Goal: Task Accomplishment & Management: Use online tool/utility

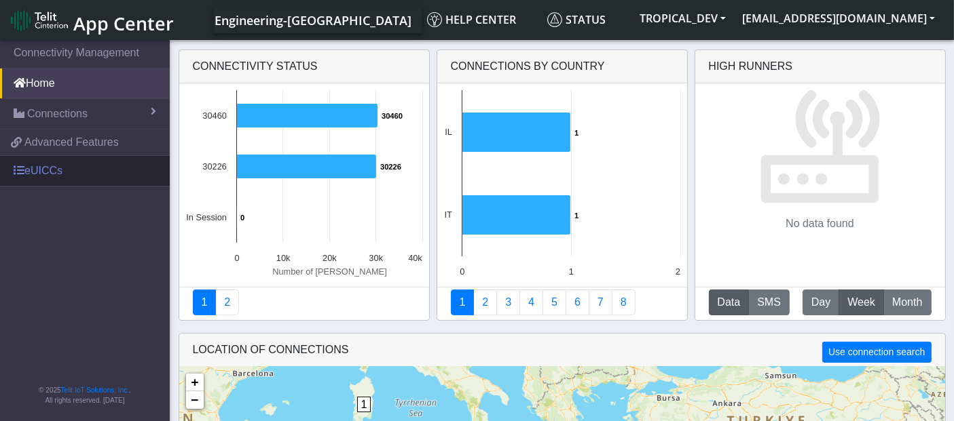
click at [81, 176] on link "eUICCs" at bounding box center [85, 171] width 170 height 30
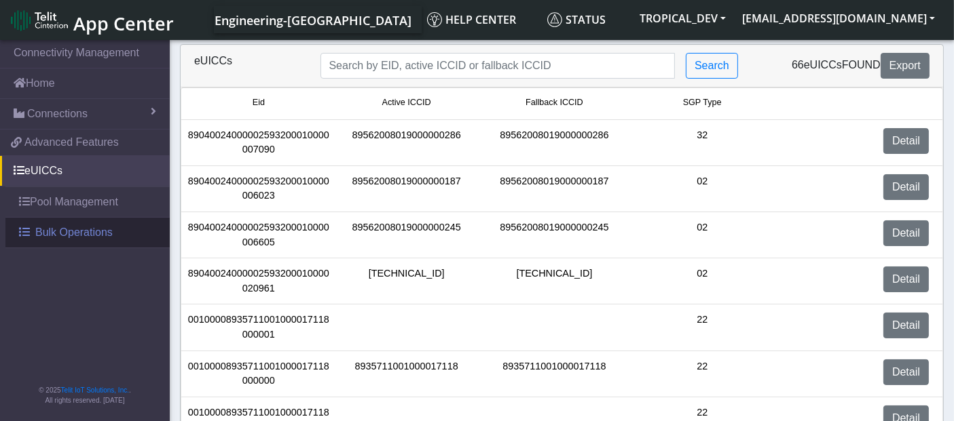
click at [56, 228] on span "Bulk Operations" at bounding box center [73, 233] width 77 height 16
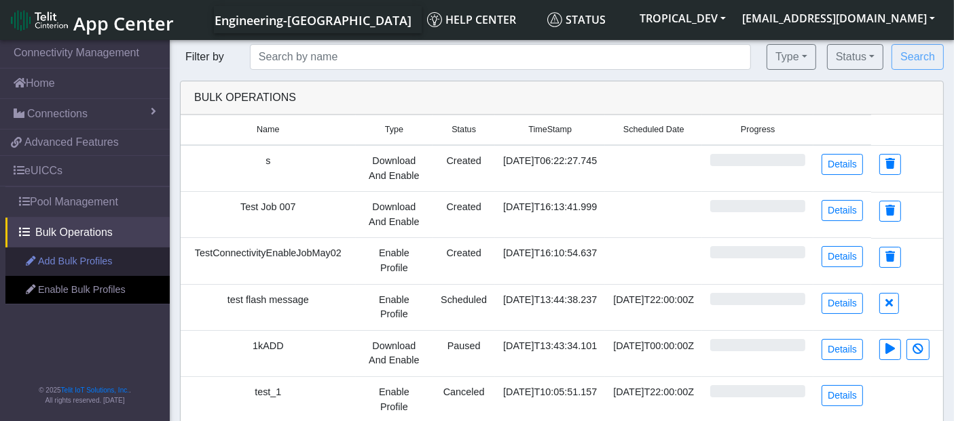
click at [83, 261] on link "Add Bulk Profiles" at bounding box center [87, 262] width 164 height 29
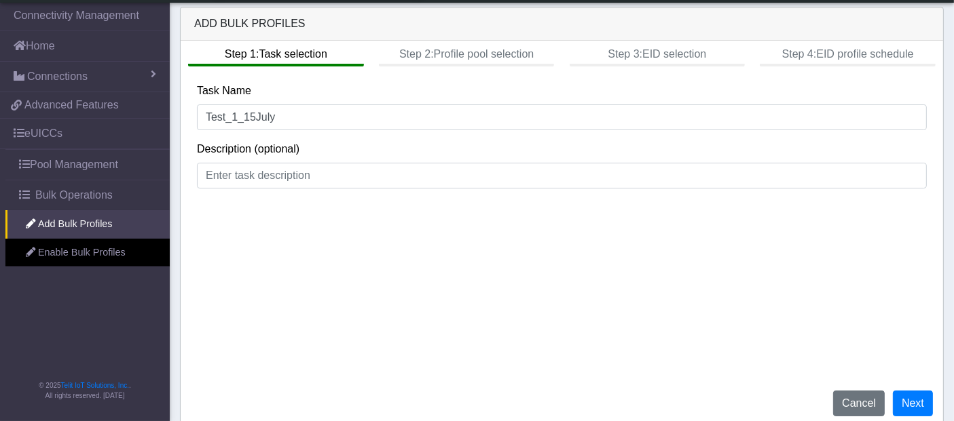
scroll to position [5, 0]
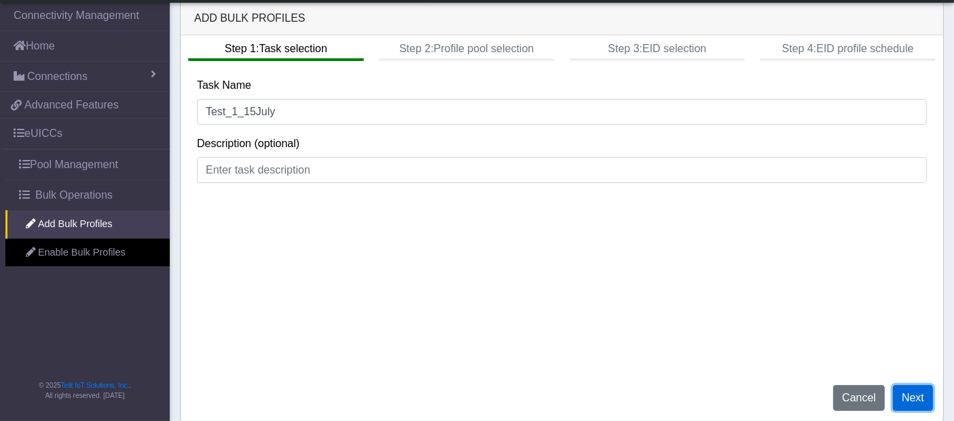
click at [913, 396] on button "Next" at bounding box center [912, 398] width 40 height 26
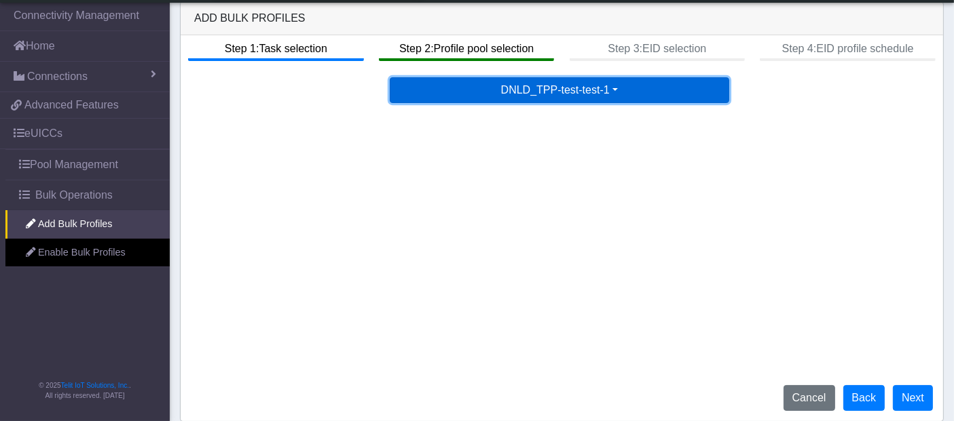
click at [544, 86] on button "DNLD_TPP-test-test-1" at bounding box center [559, 90] width 339 height 26
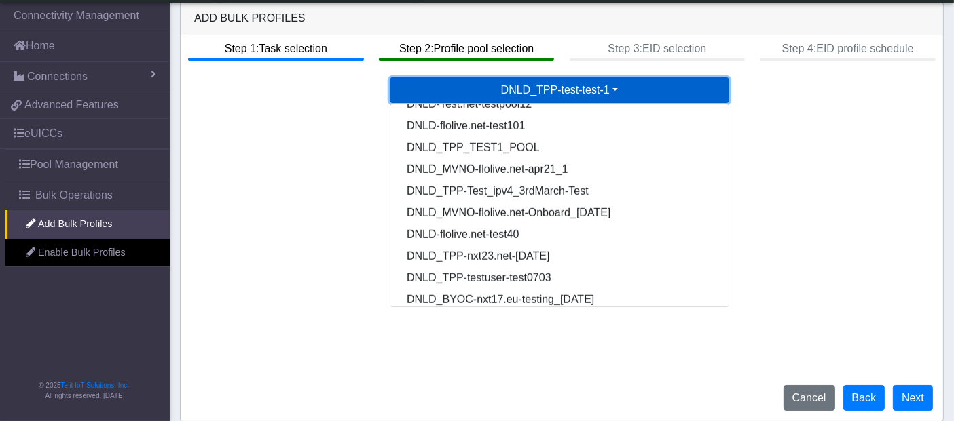
scroll to position [1154, 0]
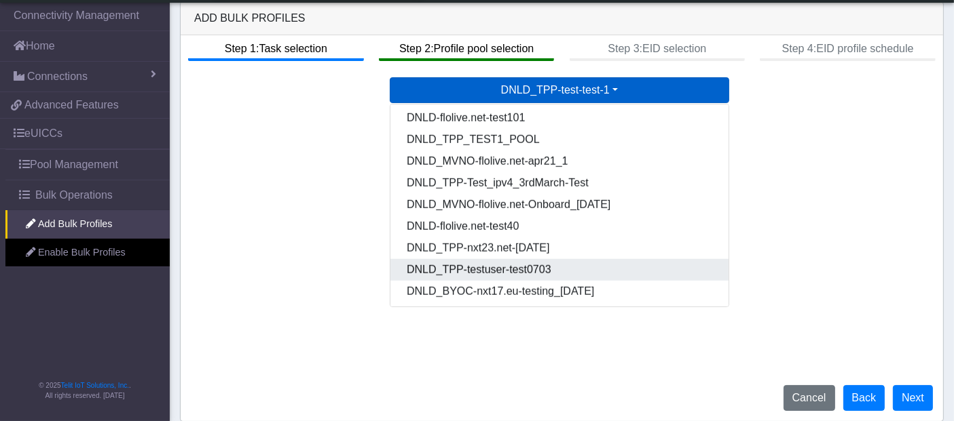
click at [499, 266] on Poolff26c630-d864-47a2-9dcf-3b16b10e837f-dropdown "DNLD_TPP-testuser-test0703" at bounding box center [559, 270] width 339 height 22
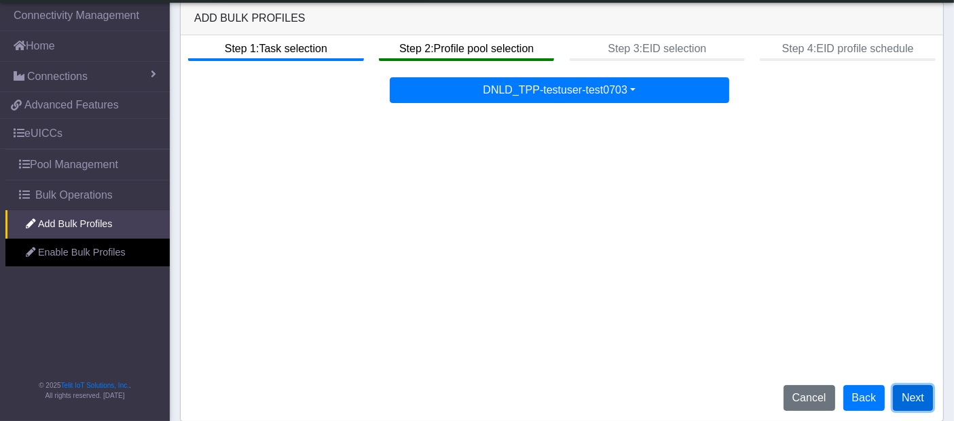
click at [901, 398] on button "Next" at bounding box center [912, 398] width 40 height 26
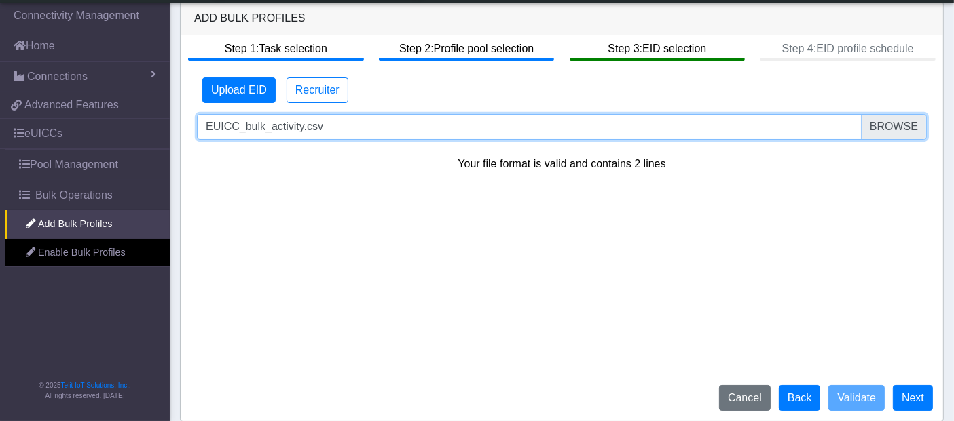
click at [899, 127] on input "EUICC_bulk_activity.csv" at bounding box center [562, 127] width 730 height 26
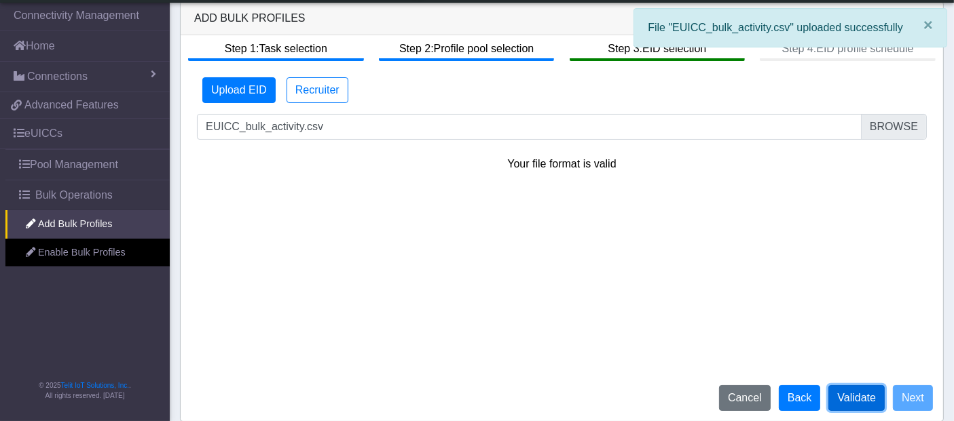
click at [850, 393] on button "Validate" at bounding box center [856, 398] width 56 height 26
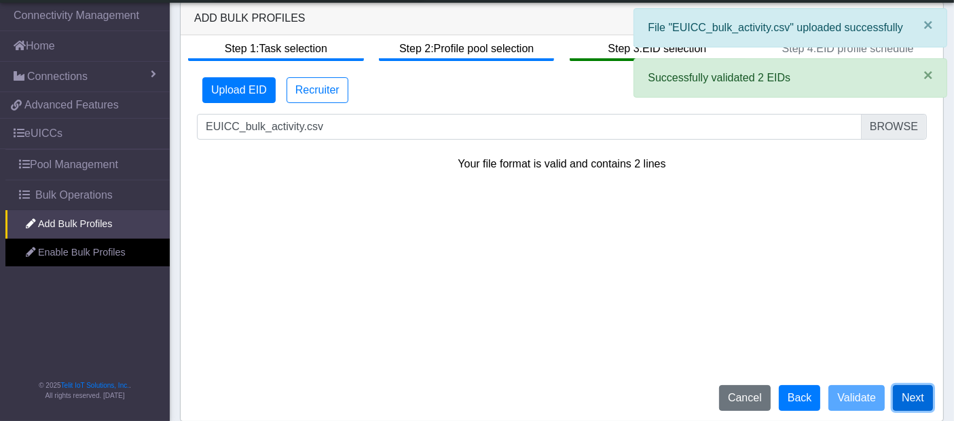
click at [924, 396] on button "Next" at bounding box center [912, 398] width 40 height 26
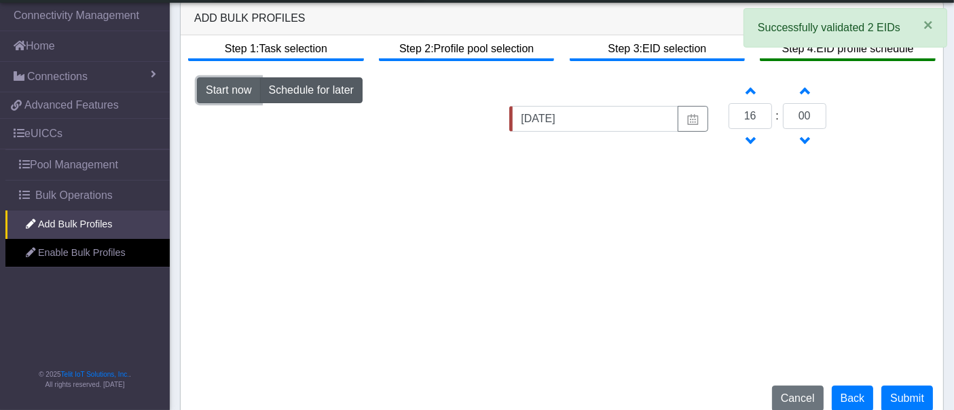
click at [241, 90] on button "Start now" at bounding box center [229, 90] width 64 height 26
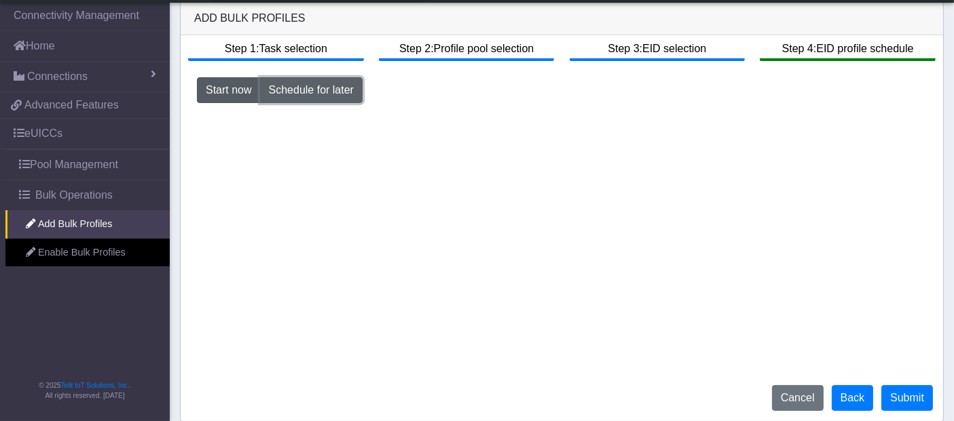
click at [288, 90] on button "Schedule for later" at bounding box center [311, 90] width 102 height 26
click at [233, 91] on button "Start now" at bounding box center [229, 90] width 64 height 26
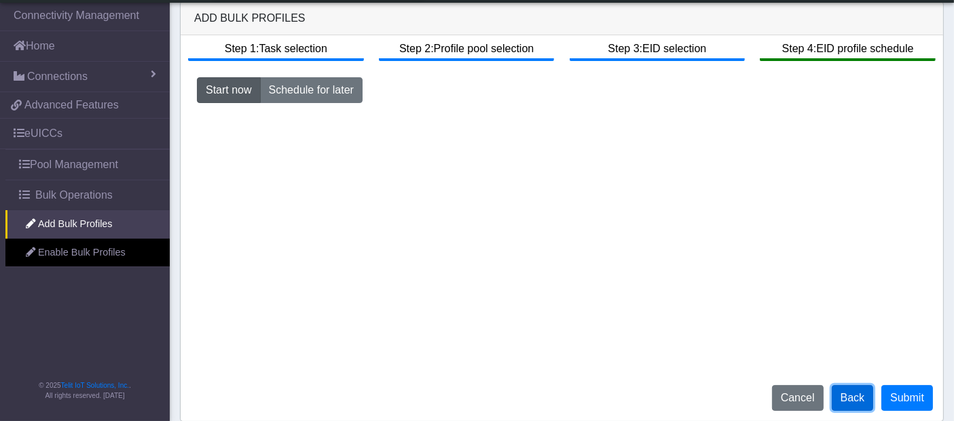
click at [859, 404] on button "Back" at bounding box center [852, 398] width 42 height 26
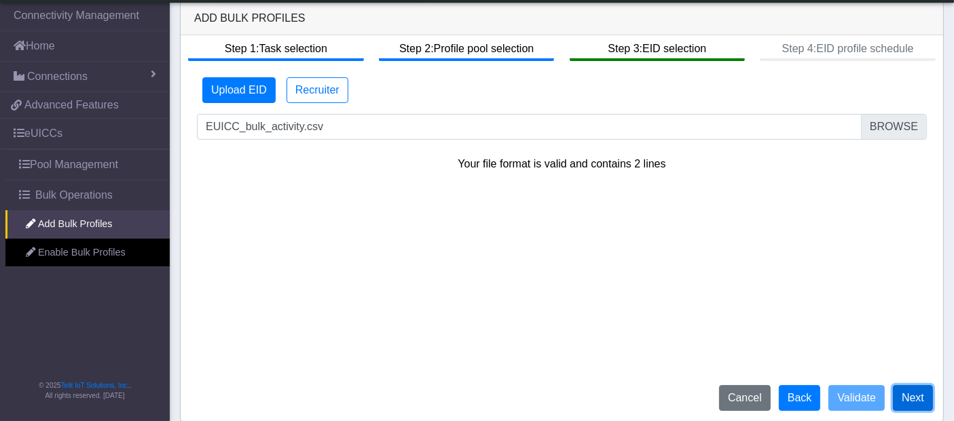
click at [923, 400] on button "Next" at bounding box center [912, 398] width 40 height 26
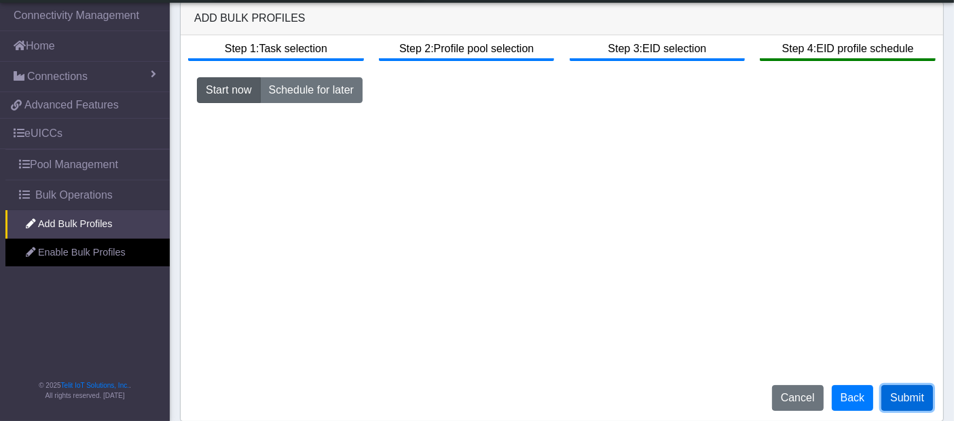
click at [915, 390] on button "Submit" at bounding box center [907, 398] width 52 height 26
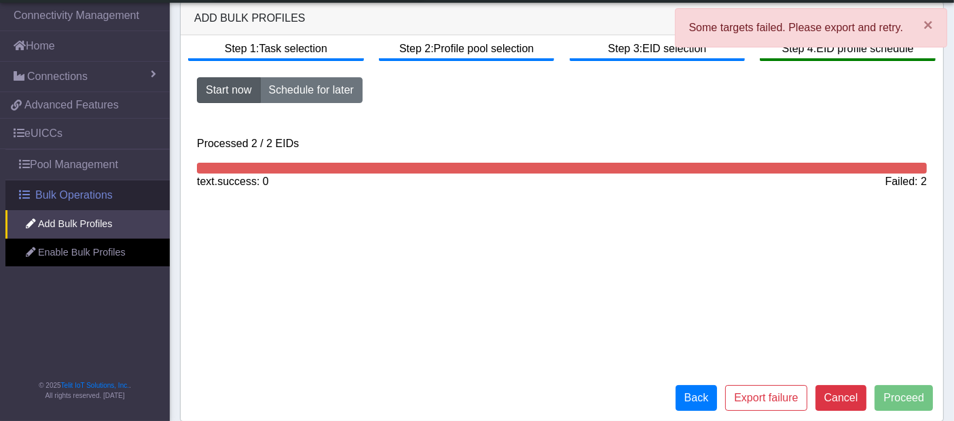
click at [73, 193] on span "Bulk Operations" at bounding box center [73, 195] width 77 height 16
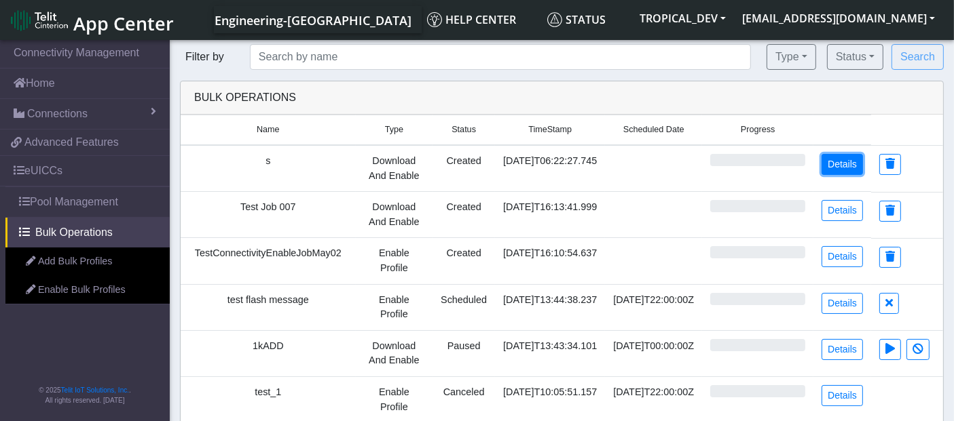
click at [843, 164] on link "Details" at bounding box center [841, 164] width 41 height 21
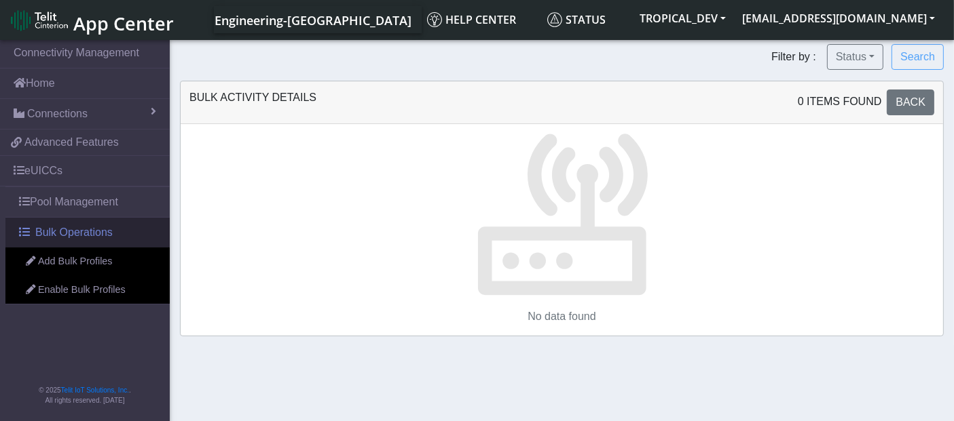
click at [67, 230] on span "Bulk Operations" at bounding box center [73, 233] width 77 height 16
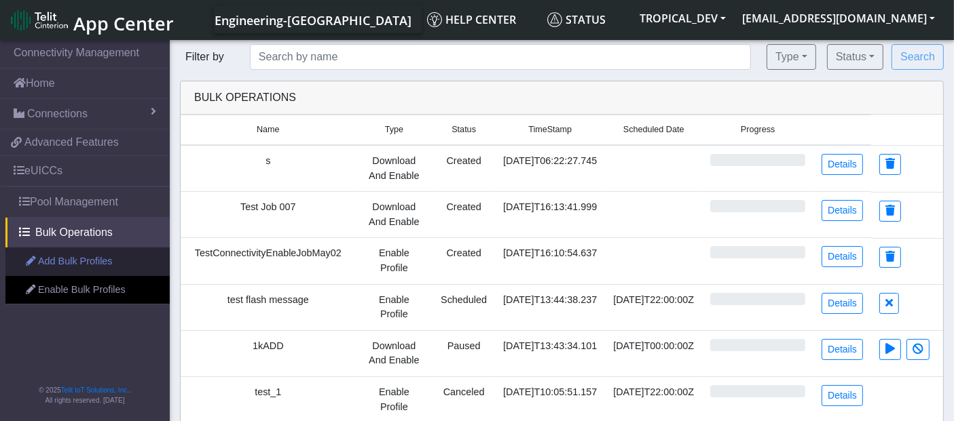
click at [90, 263] on link "Add Bulk Profiles" at bounding box center [87, 262] width 164 height 29
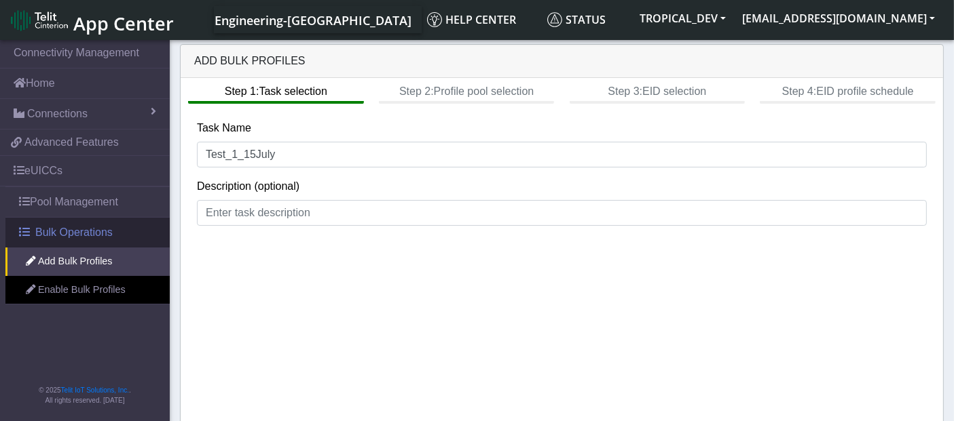
click at [98, 225] on span "Bulk Operations" at bounding box center [73, 233] width 77 height 16
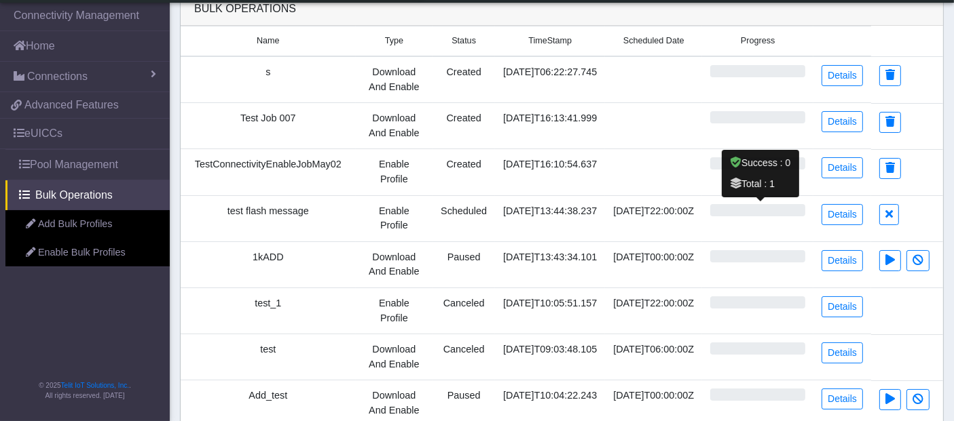
scroll to position [75, 0]
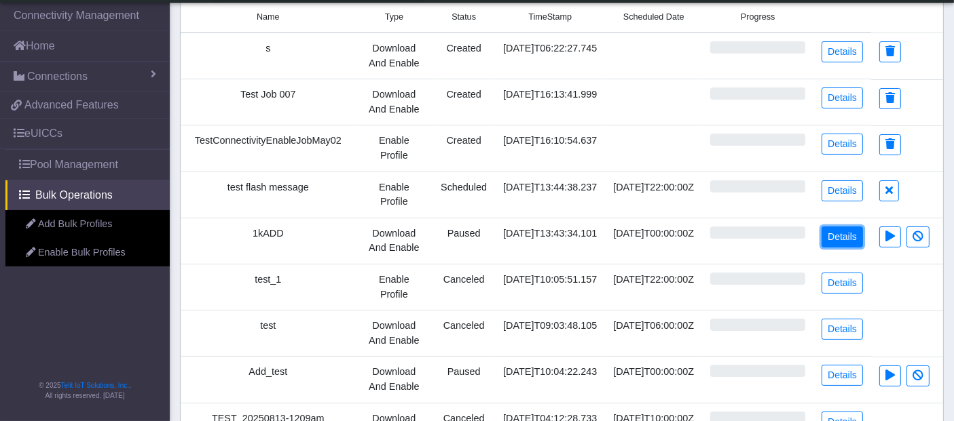
click at [848, 232] on link "Details" at bounding box center [841, 237] width 41 height 21
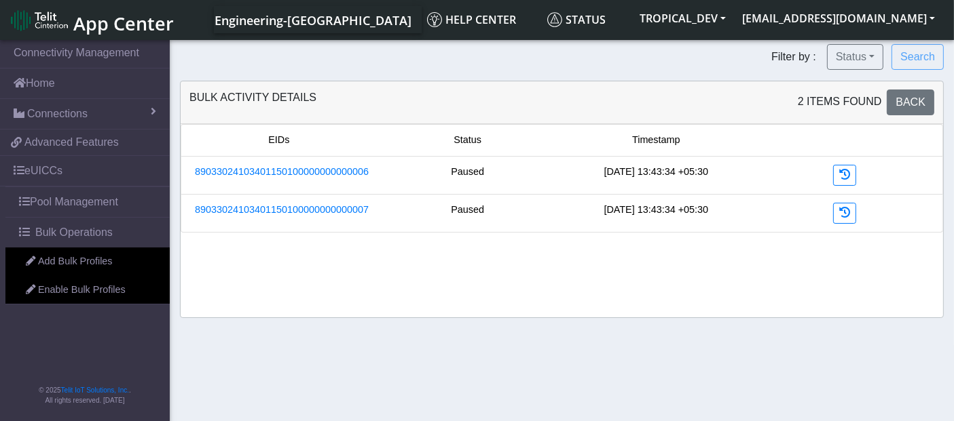
click at [457, 166] on div "Paused" at bounding box center [467, 175] width 189 height 21
click at [464, 207] on div "Paused" at bounding box center [467, 213] width 189 height 21
click at [865, 56] on button "Status" at bounding box center [855, 57] width 56 height 26
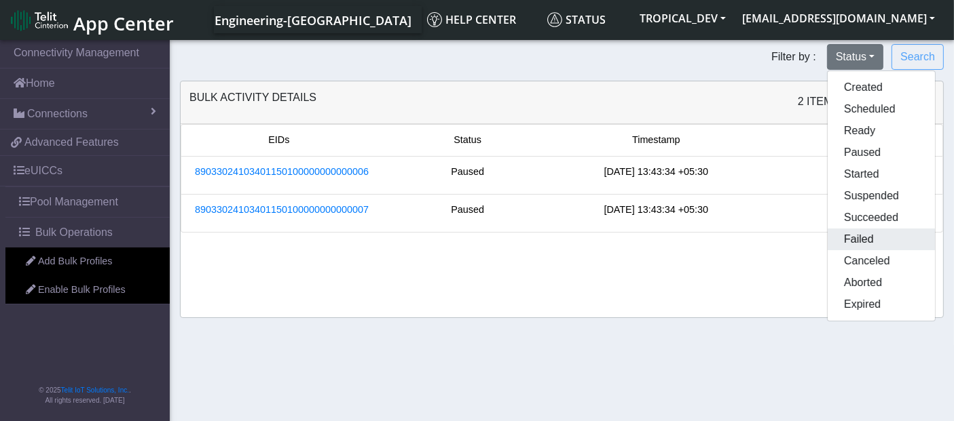
click at [861, 238] on button "Failed" at bounding box center [880, 240] width 107 height 22
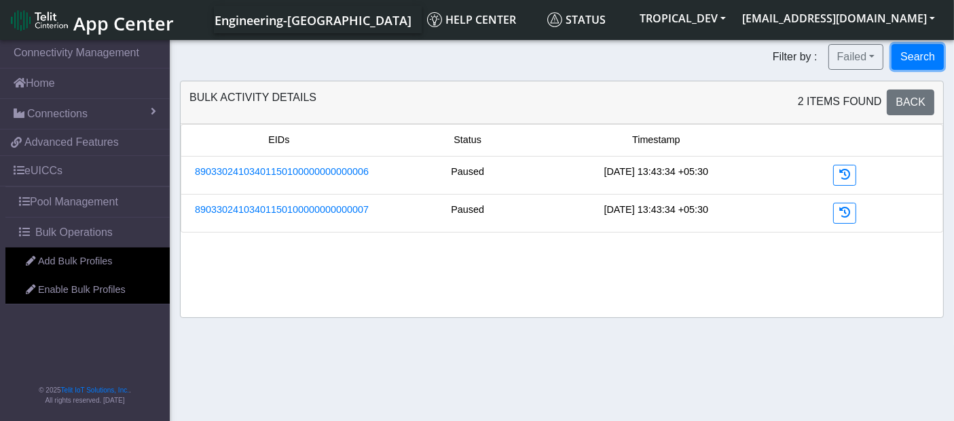
click at [915, 53] on button "Search" at bounding box center [917, 57] width 52 height 26
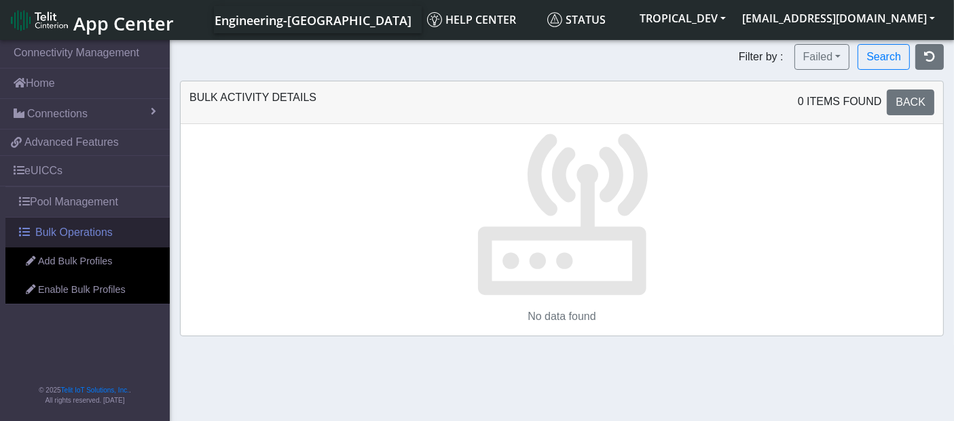
click at [60, 233] on span "Bulk Operations" at bounding box center [73, 233] width 77 height 16
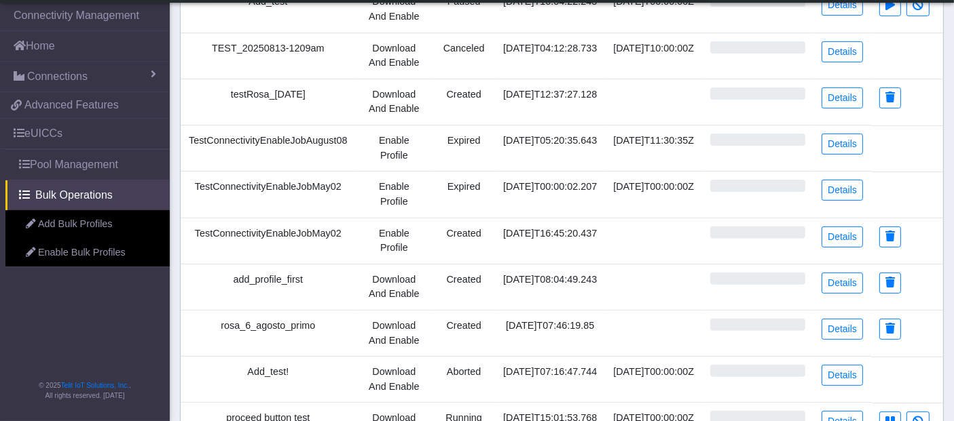
scroll to position [452, 0]
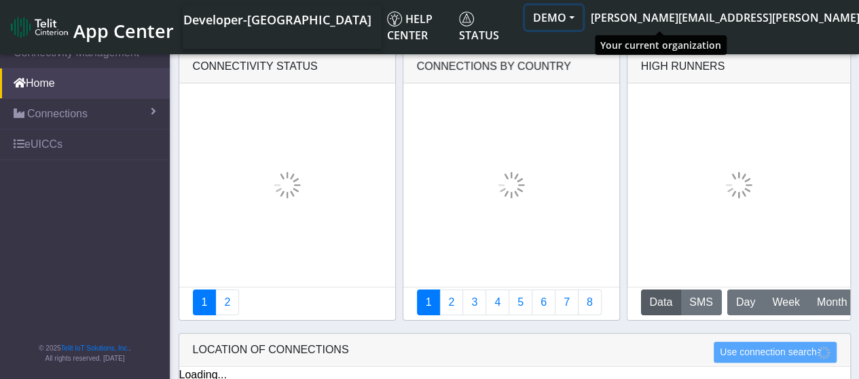
click at [582, 18] on button "DEMO" at bounding box center [554, 17] width 58 height 24
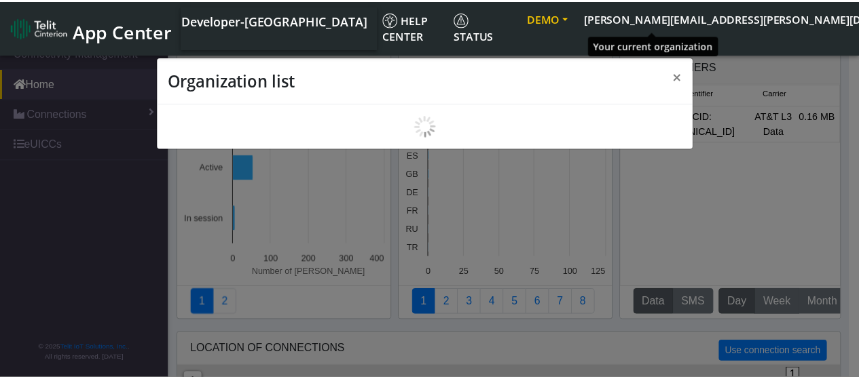
scroll to position [5, 0]
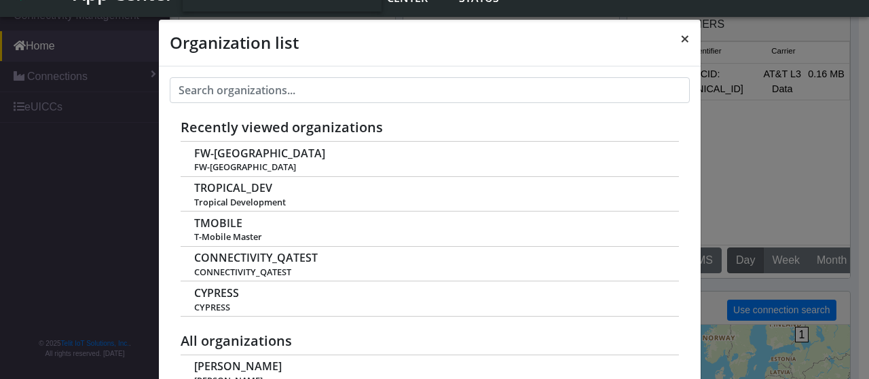
click at [685, 39] on button "×" at bounding box center [684, 39] width 31 height 38
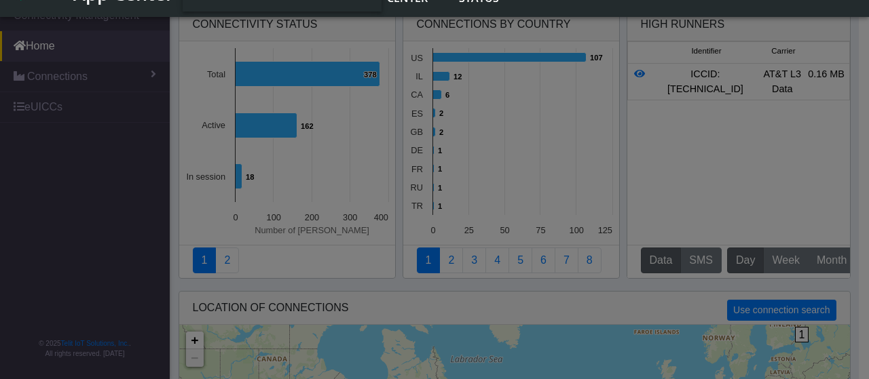
click at [685, 39] on body "App Center Developer-US Help center Status DEMO malav.pandya@telit.com App Cent…" at bounding box center [434, 168] width 869 height 347
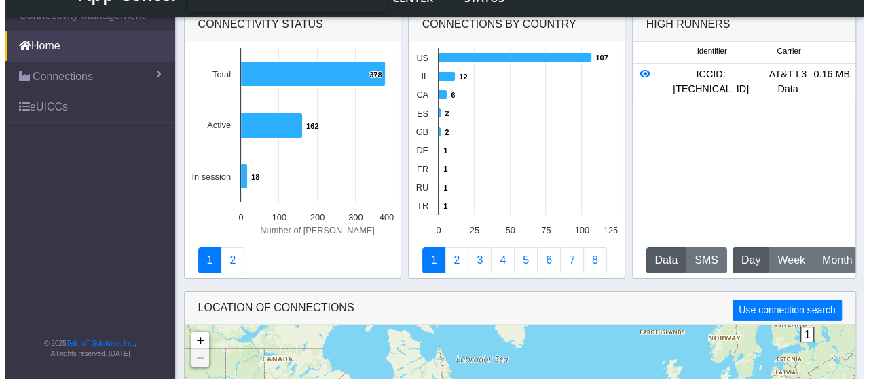
scroll to position [0, 0]
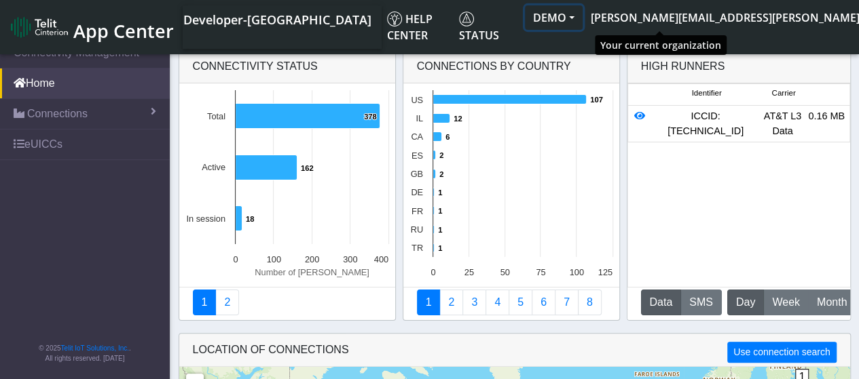
click at [582, 20] on button "DEMO" at bounding box center [554, 17] width 58 height 24
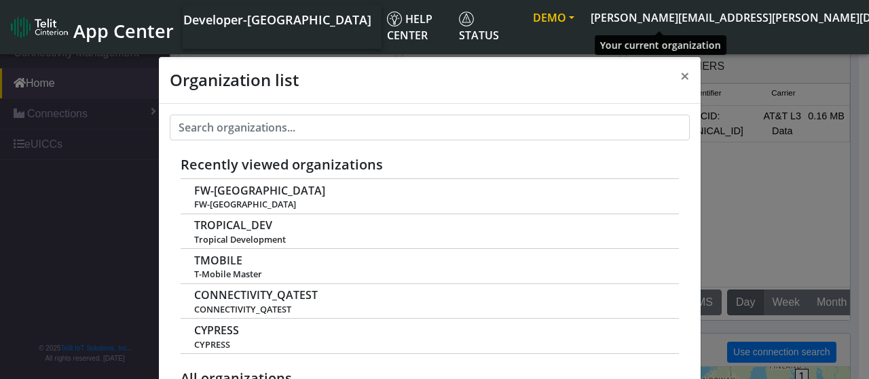
scroll to position [5, 0]
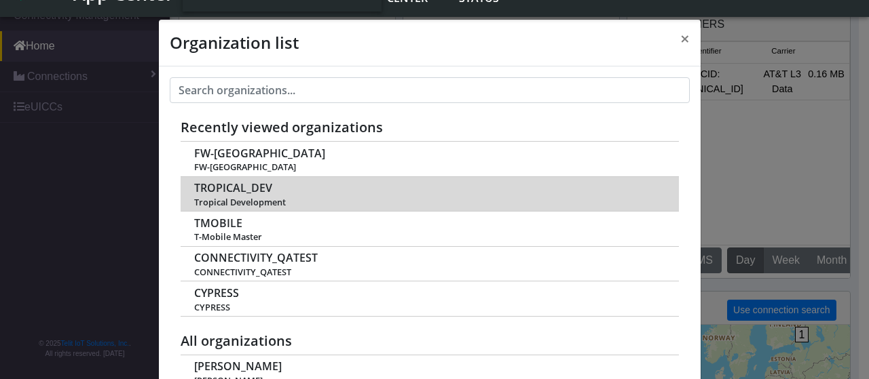
click at [255, 191] on span "TROPICAL_DEV" at bounding box center [233, 188] width 78 height 13
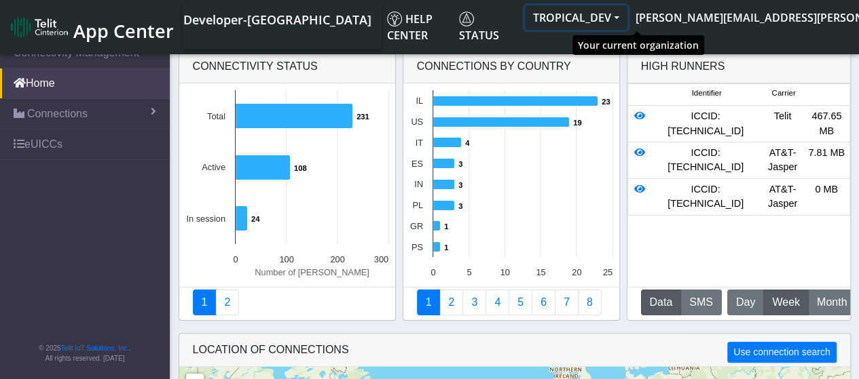
click at [627, 20] on button "TROPICAL_DEV" at bounding box center [576, 17] width 102 height 24
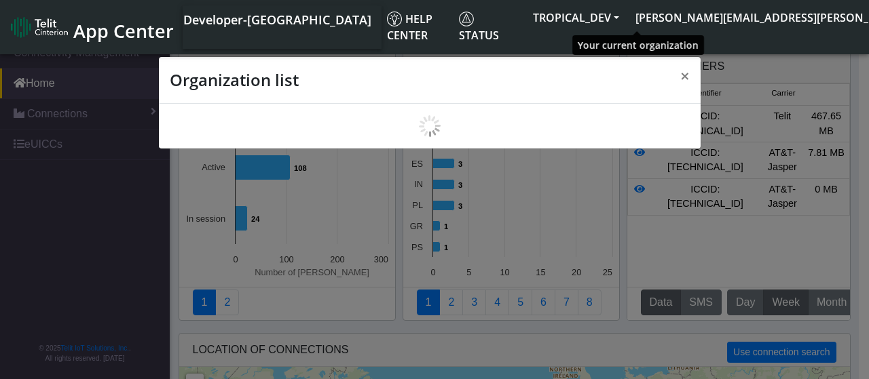
scroll to position [5, 0]
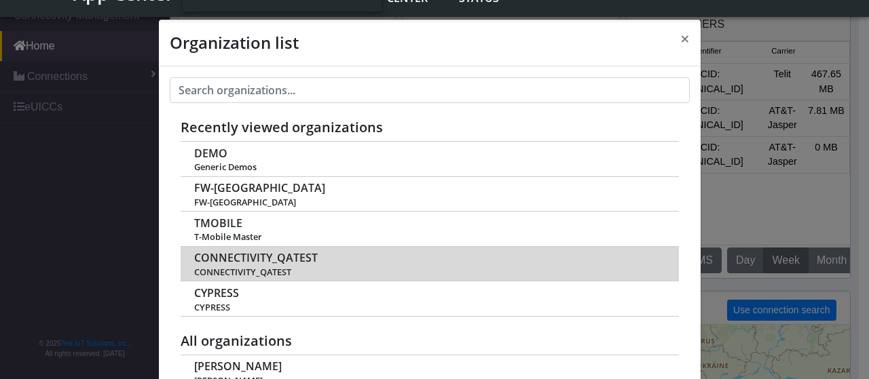
click at [243, 255] on span "CONNECTIVITY_QATEST" at bounding box center [256, 258] width 124 height 13
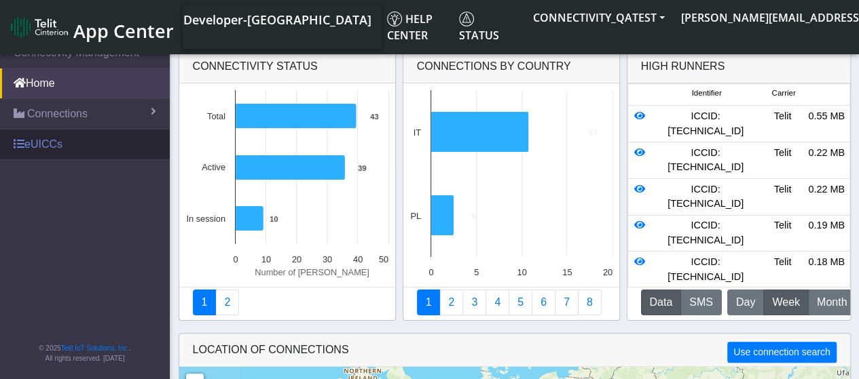
click at [56, 142] on link "eUICCs" at bounding box center [85, 145] width 170 height 30
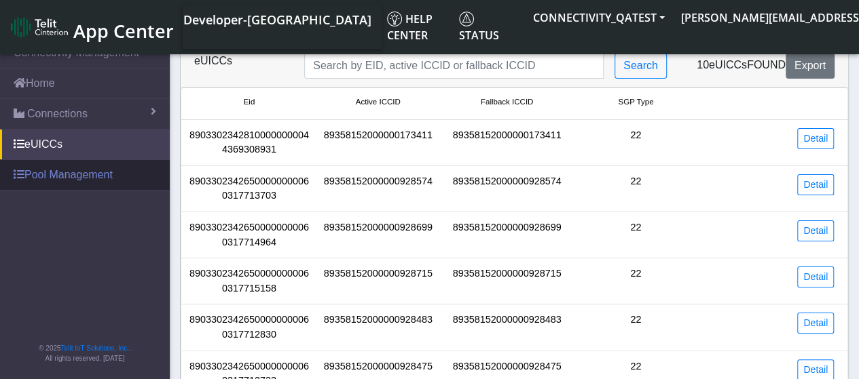
click at [67, 174] on link "Pool Management" at bounding box center [85, 175] width 170 height 30
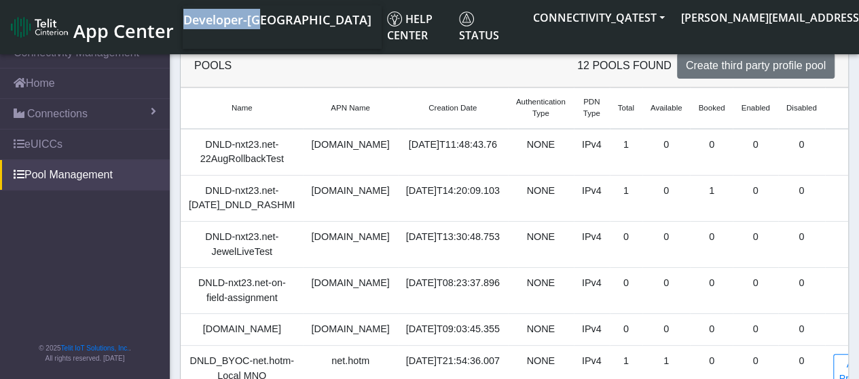
drag, startPoint x: 235, startPoint y: 21, endPoint x: 319, endPoint y: 26, distance: 84.3
click at [319, 26] on nav "Developer-[GEOGRAPHIC_DATA]" at bounding box center [282, 26] width 199 height 43
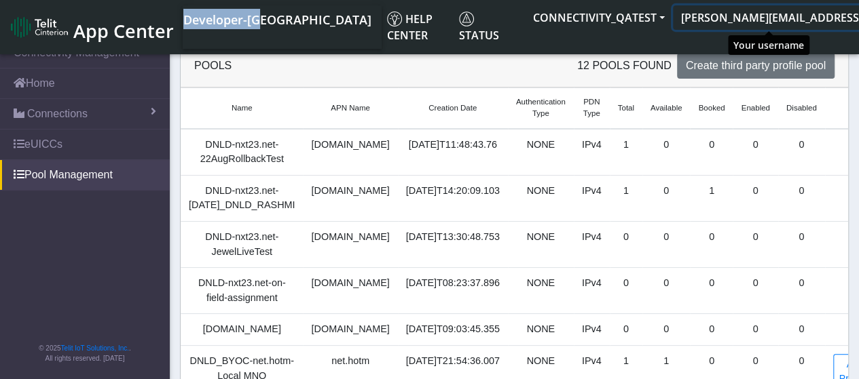
click at [776, 20] on button "[PERSON_NAME][EMAIL_ADDRESS][PERSON_NAME][DOMAIN_NAME]" at bounding box center [865, 17] width 384 height 24
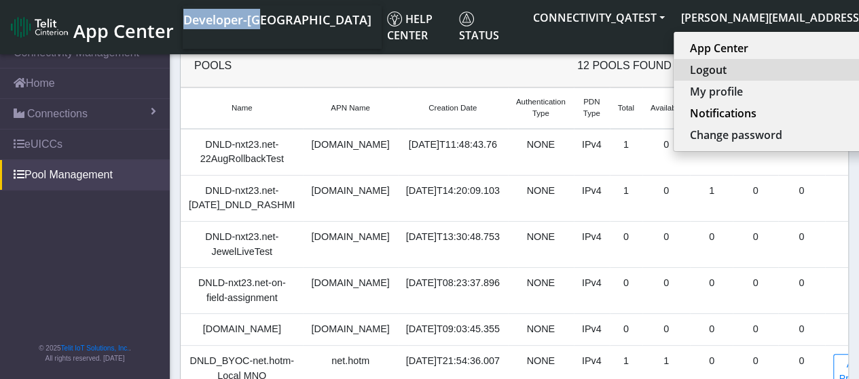
click at [722, 74] on button "Logout" at bounding box center [862, 70] width 378 height 22
